Goal: Transaction & Acquisition: Purchase product/service

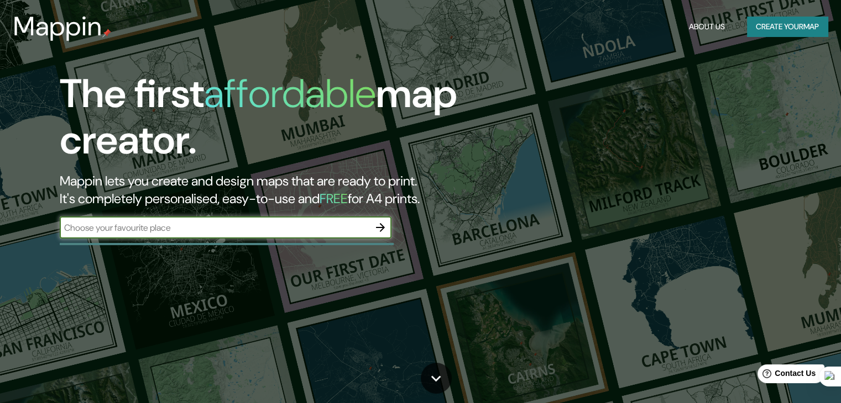
click at [272, 232] on input "text" at bounding box center [214, 228] width 309 height 13
click at [100, 266] on div "The first affordable map creator. Mappin lets you create and design maps that a…" at bounding box center [420, 201] width 841 height 403
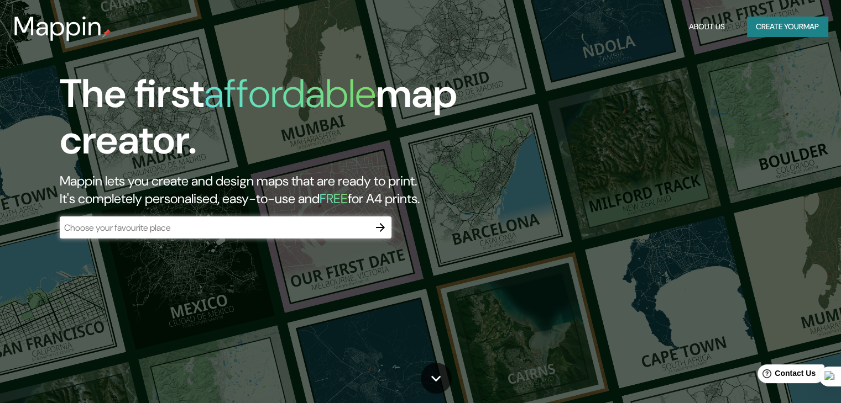
click at [179, 222] on input "text" at bounding box center [214, 228] width 309 height 13
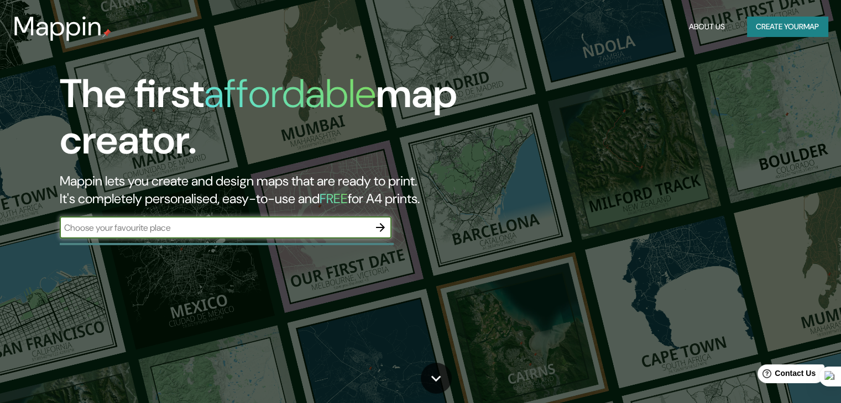
type input "[GEOGRAPHIC_DATA]"
click at [379, 223] on icon "button" at bounding box center [380, 227] width 13 height 13
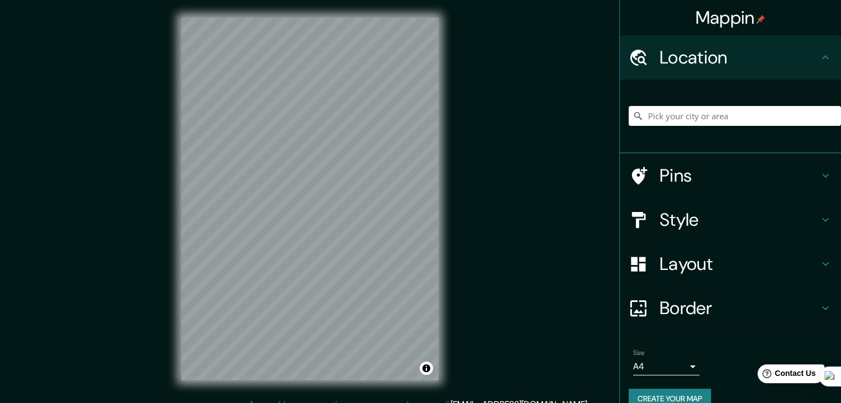
click at [692, 133] on div at bounding box center [734, 115] width 212 height 55
click at [693, 112] on input "Pick your city or area" at bounding box center [734, 116] width 212 height 20
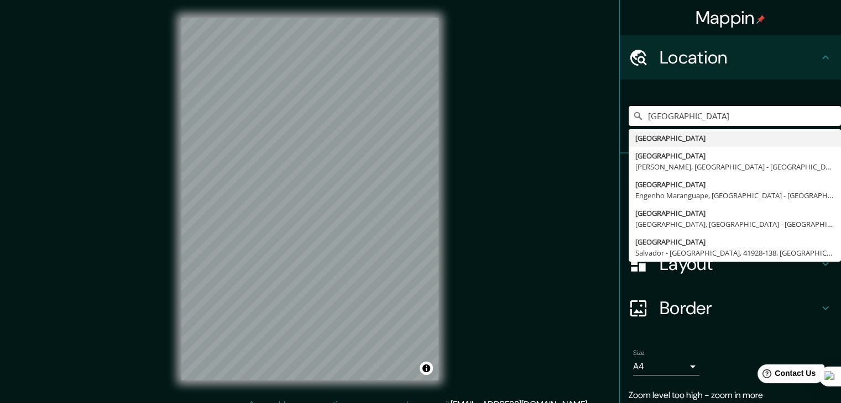
type input "[GEOGRAPHIC_DATA]"
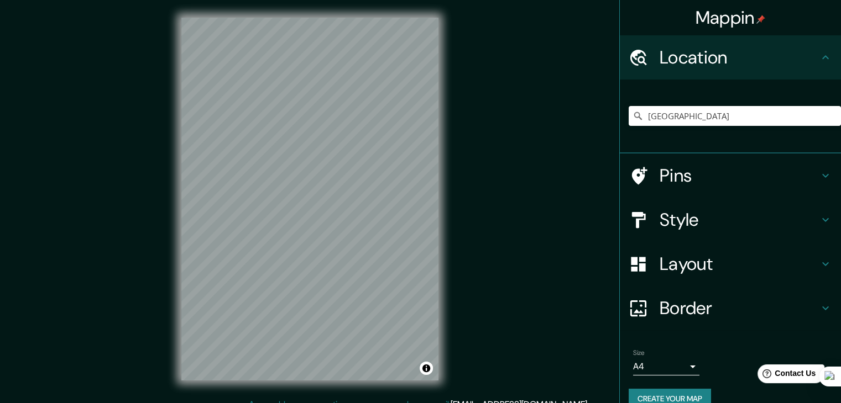
click at [750, 183] on h4 "Pins" at bounding box center [738, 176] width 159 height 22
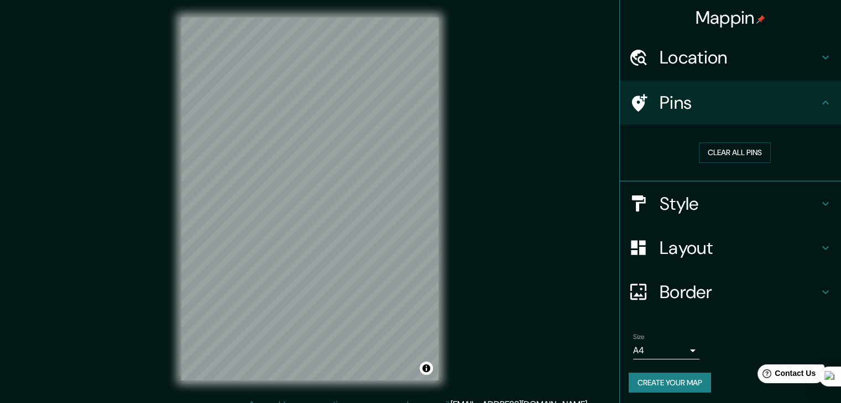
click at [768, 212] on h4 "Style" at bounding box center [738, 204] width 159 height 22
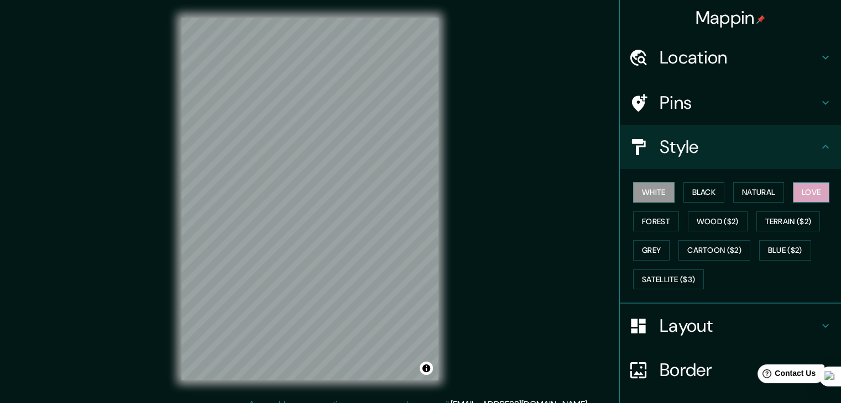
drag, startPoint x: 795, startPoint y: 204, endPoint x: 798, endPoint y: 198, distance: 6.2
click at [796, 204] on div "White Black Natural Love Forest Wood ($2) Terrain ($2) Grey Cartoon ($2) Blue (…" at bounding box center [734, 236] width 212 height 116
click at [798, 198] on button "Love" at bounding box center [810, 192] width 36 height 20
